Goal: Task Accomplishment & Management: Manage account settings

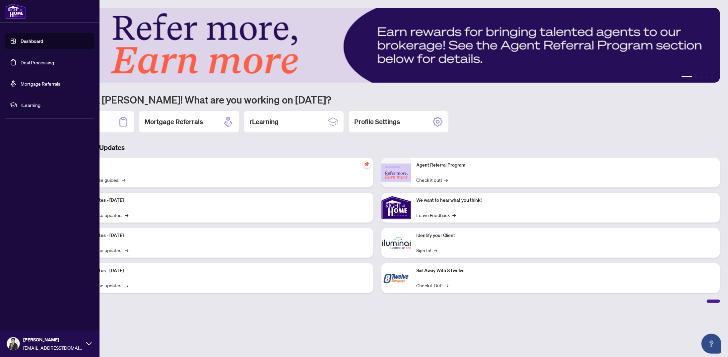
click at [25, 61] on link "Deal Processing" at bounding box center [38, 62] width 34 height 6
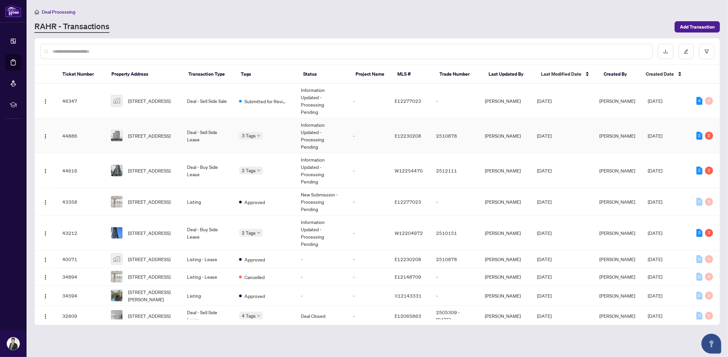
click at [197, 123] on td "Deal - Sell Side Lease" at bounding box center [208, 135] width 52 height 35
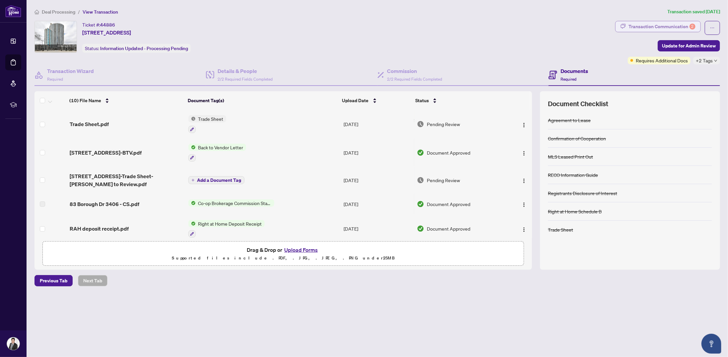
click at [655, 25] on div "Transaction Communication 2" at bounding box center [662, 26] width 67 height 11
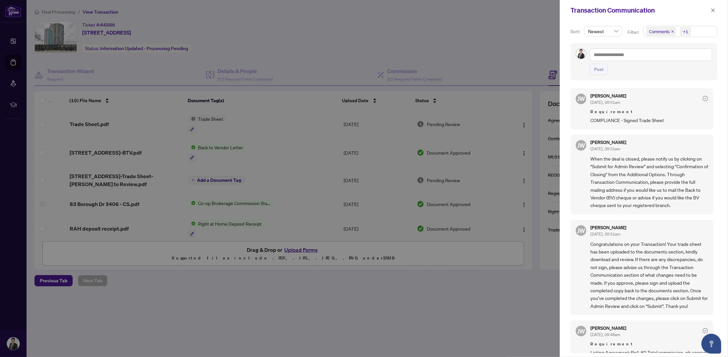
click at [495, 62] on div at bounding box center [364, 178] width 728 height 357
click at [714, 7] on span "button" at bounding box center [713, 10] width 5 height 11
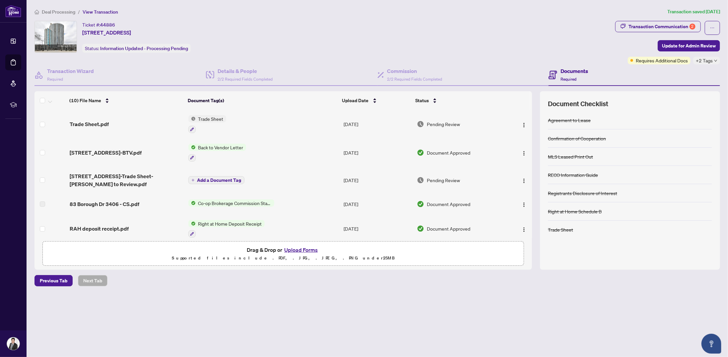
click at [91, 121] on span "Trade Sheet.pdf" at bounding box center [89, 124] width 39 height 8
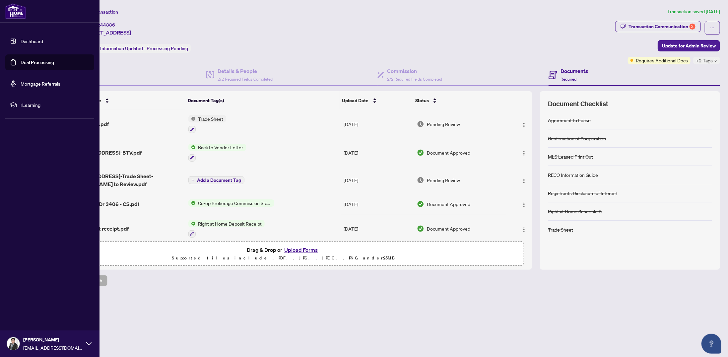
click at [31, 61] on link "Deal Processing" at bounding box center [38, 62] width 34 height 6
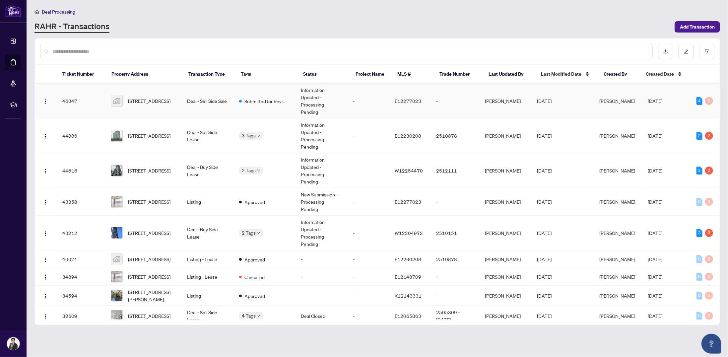
click at [213, 99] on td "Deal - Sell Side Sale" at bounding box center [208, 101] width 52 height 35
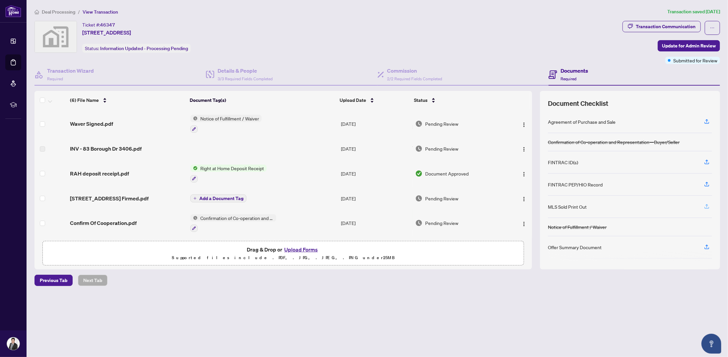
click at [709, 204] on icon "button" at bounding box center [707, 206] width 6 height 6
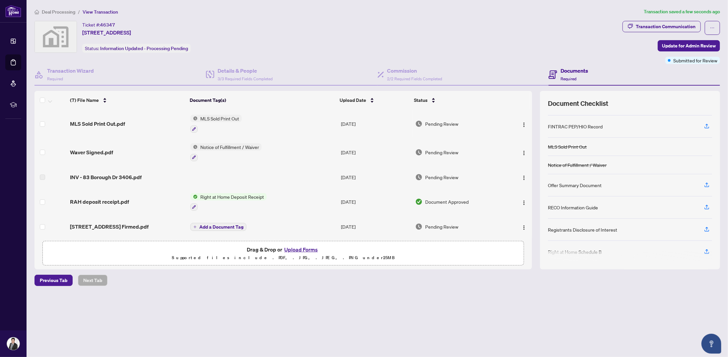
scroll to position [59, 0]
click at [706, 203] on icon "button" at bounding box center [707, 206] width 6 height 6
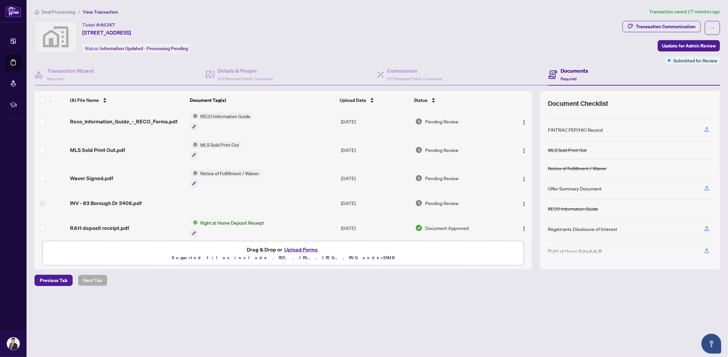
scroll to position [4, 0]
drag, startPoint x: 533, startPoint y: 195, endPoint x: 535, endPoint y: 204, distance: 9.3
click at [534, 201] on div "(8) File Name Document Tag(s) Upload Date Status Reco_Information_Guide_-_RECO_…" at bounding box center [378, 180] width 686 height 179
click at [537, 211] on div "(8) File Name Document Tag(s) Upload Date Status Reco_Information_Guide_-_RECO_…" at bounding box center [378, 180] width 686 height 179
click at [538, 218] on div "(8) File Name Document Tag(s) Upload Date Status Reco_Information_Guide_-_RECO_…" at bounding box center [378, 180] width 686 height 179
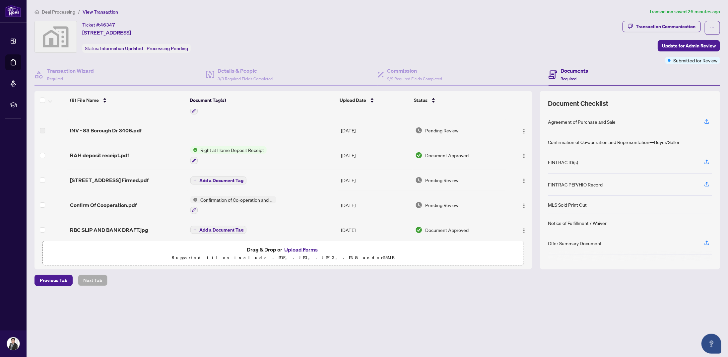
scroll to position [78, 0]
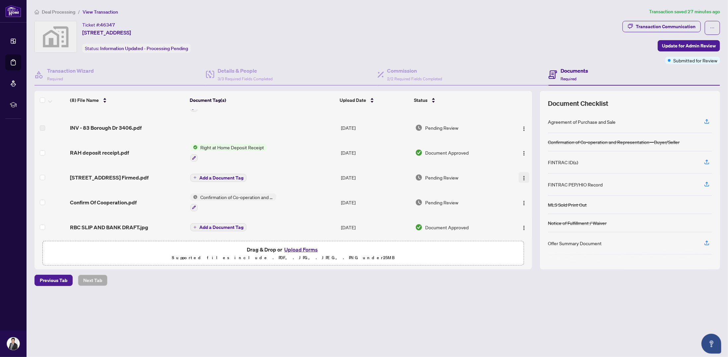
click at [522, 177] on img "button" at bounding box center [524, 178] width 5 height 5
click at [542, 218] on span "Manage Document Tags" at bounding box center [554, 219] width 63 height 7
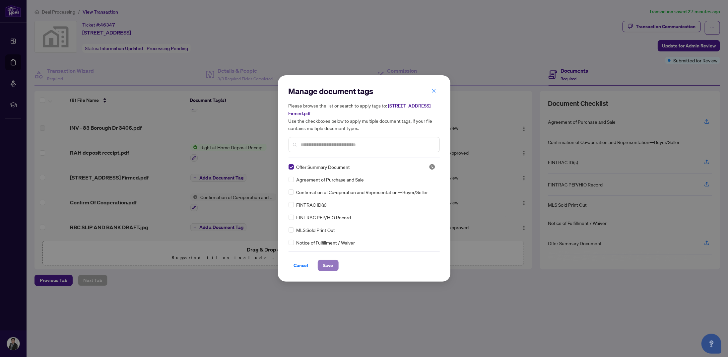
click at [326, 267] on span "Save" at bounding box center [328, 265] width 10 height 11
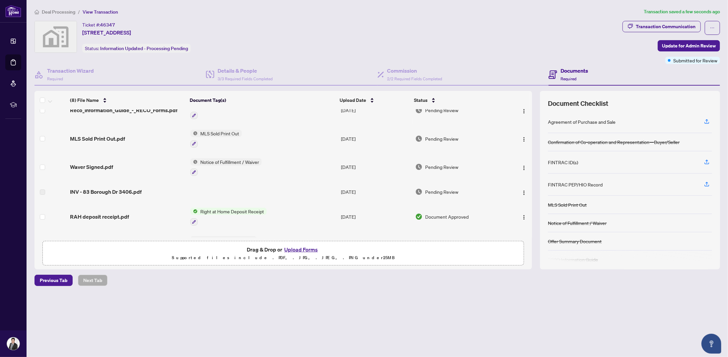
scroll to position [0, 0]
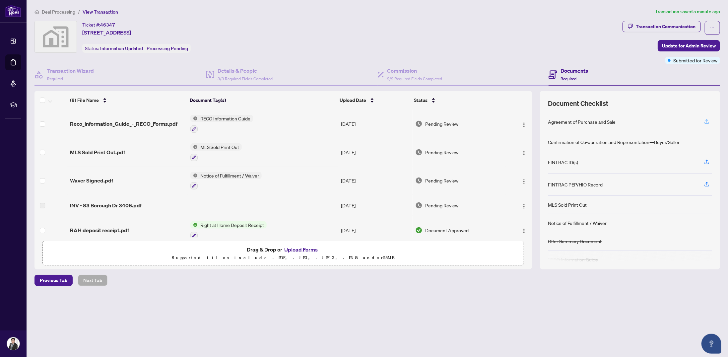
click at [709, 120] on icon "button" at bounding box center [707, 121] width 6 height 6
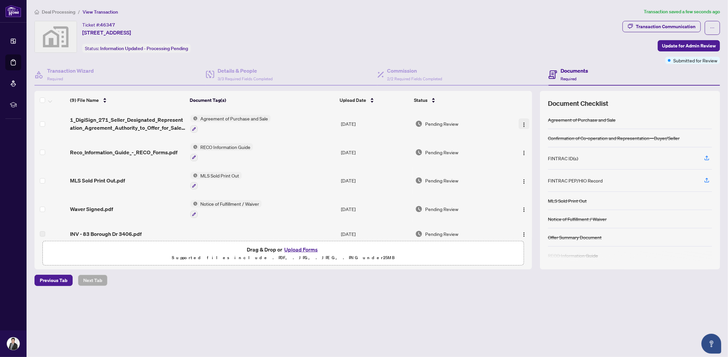
click at [523, 120] on span "button" at bounding box center [524, 123] width 5 height 7
click at [524, 122] on img "button" at bounding box center [524, 124] width 5 height 5
click at [534, 186] on span "Rename" at bounding box center [554, 188] width 63 height 7
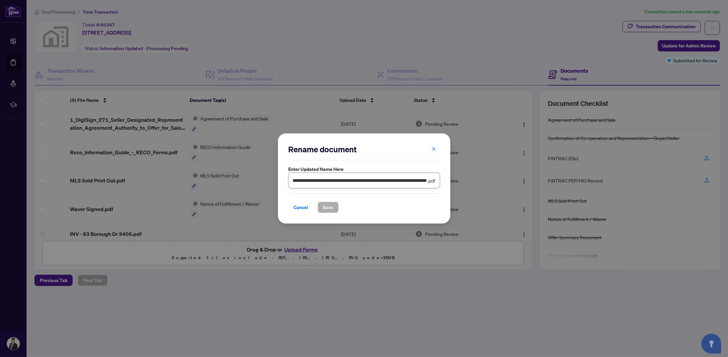
click at [405, 182] on input "**********" at bounding box center [360, 180] width 134 height 7
type input "**********"
click at [324, 205] on span "Save" at bounding box center [328, 207] width 10 height 11
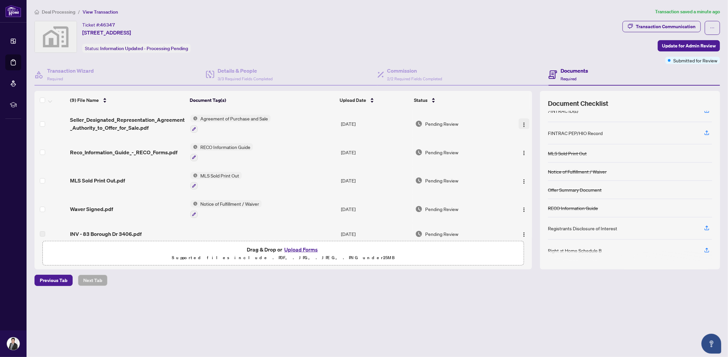
click at [523, 125] on img "button" at bounding box center [524, 124] width 5 height 5
click at [530, 165] on span "Manage Document Tags" at bounding box center [554, 167] width 63 height 7
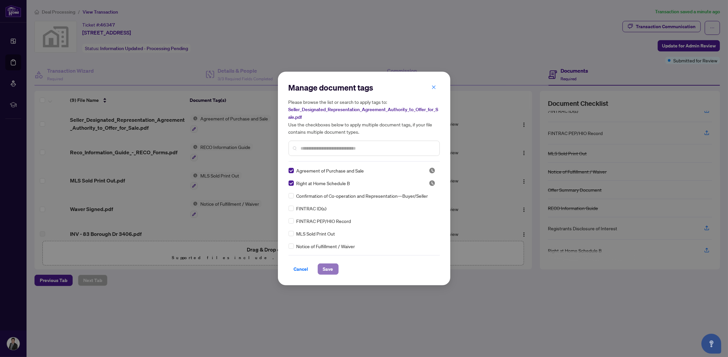
click at [329, 268] on span "Save" at bounding box center [328, 269] width 10 height 11
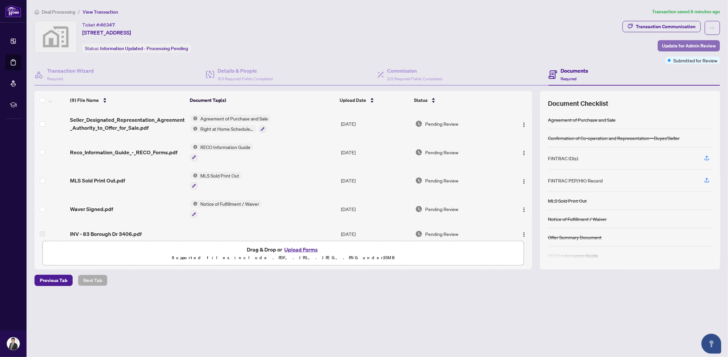
click at [708, 44] on span "Update for Admin Review" at bounding box center [689, 45] width 54 height 11
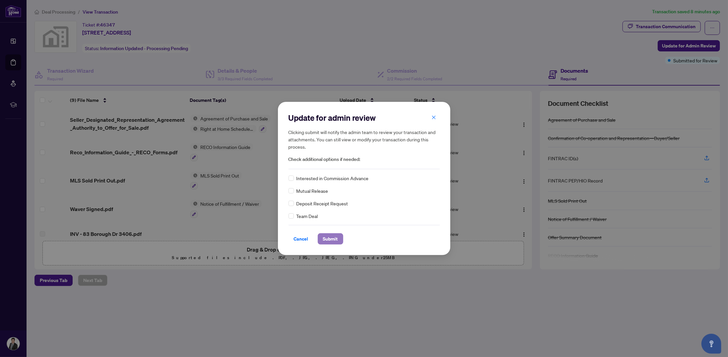
click at [337, 241] on span "Submit" at bounding box center [330, 239] width 15 height 11
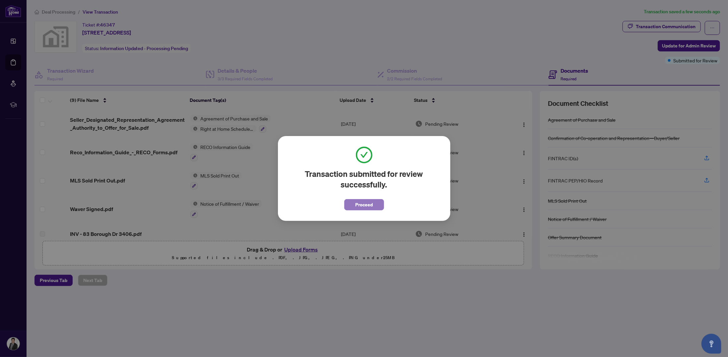
click at [363, 203] on span "Proceed" at bounding box center [364, 204] width 18 height 11
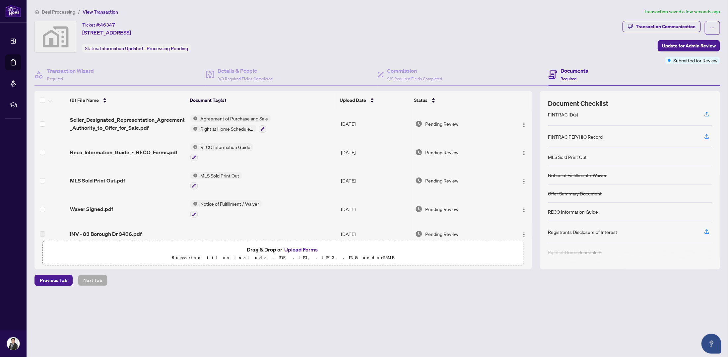
scroll to position [11, 0]
